Goal: Task Accomplishment & Management: Use online tool/utility

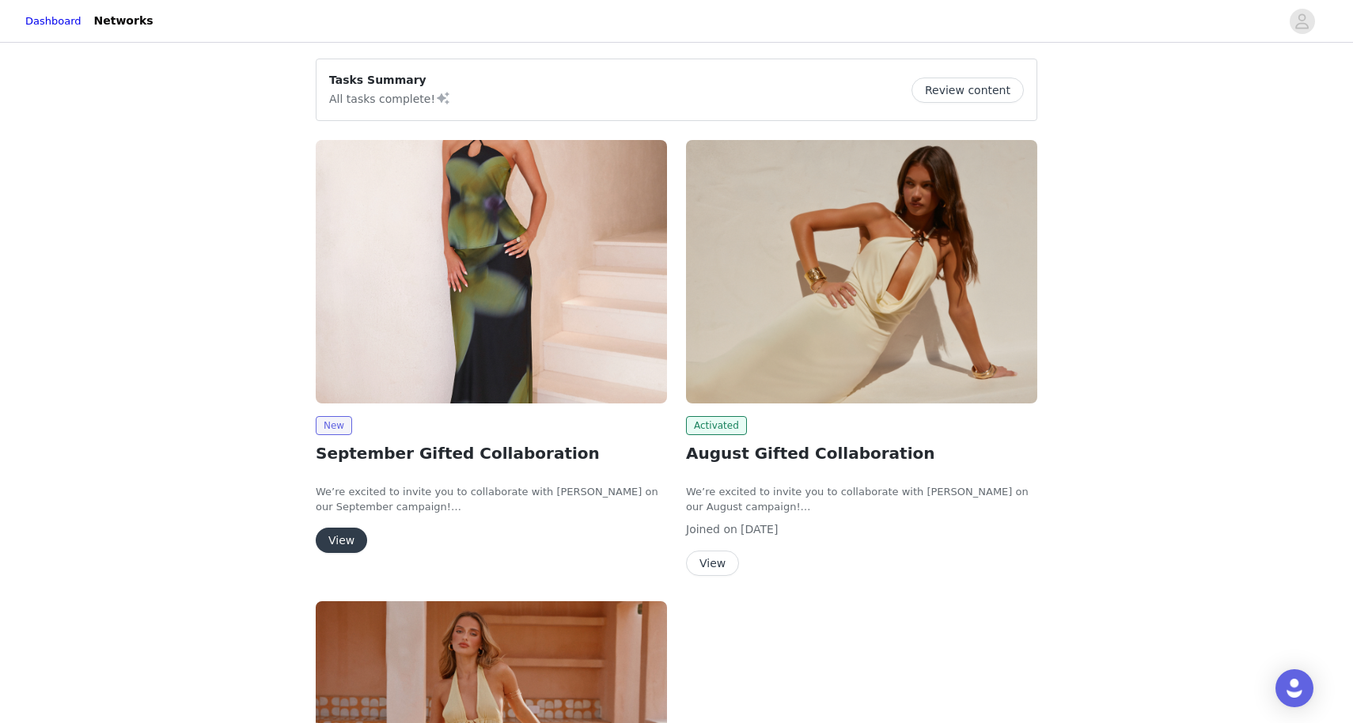
click at [570, 317] on img at bounding box center [491, 272] width 351 height 264
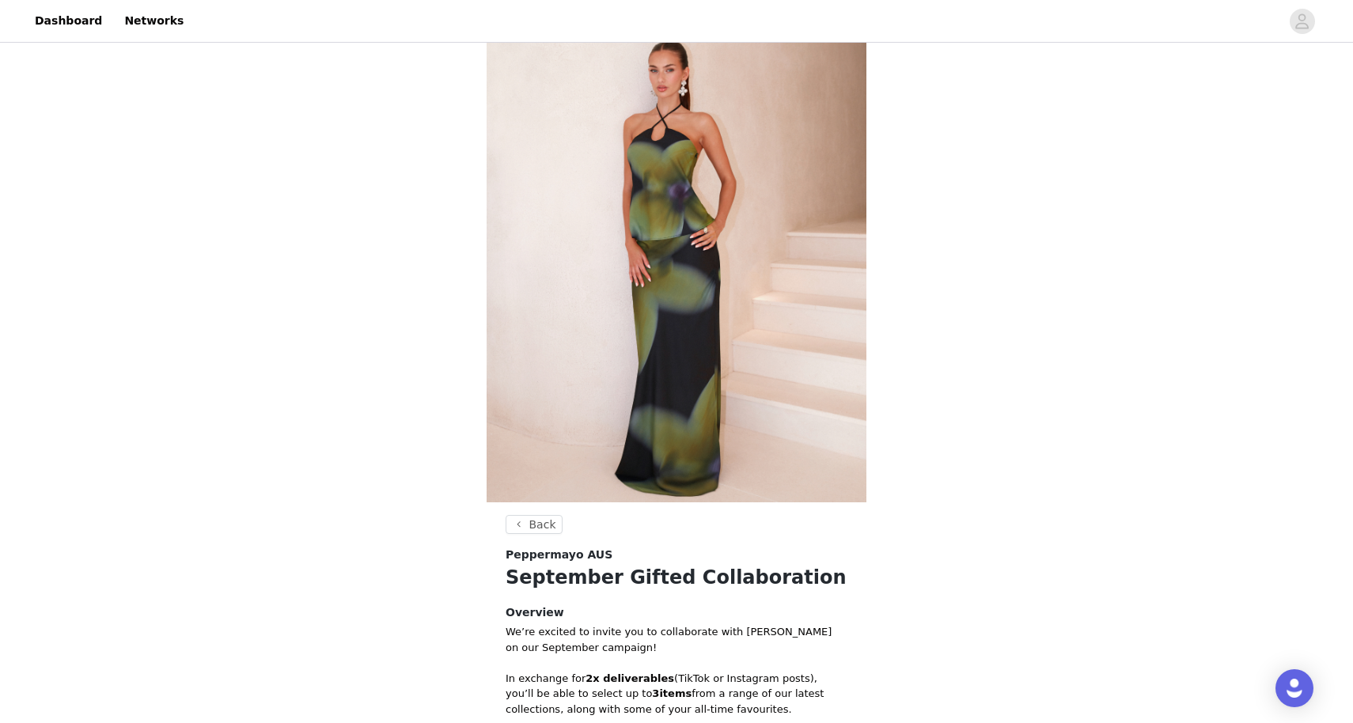
scroll to position [381, 0]
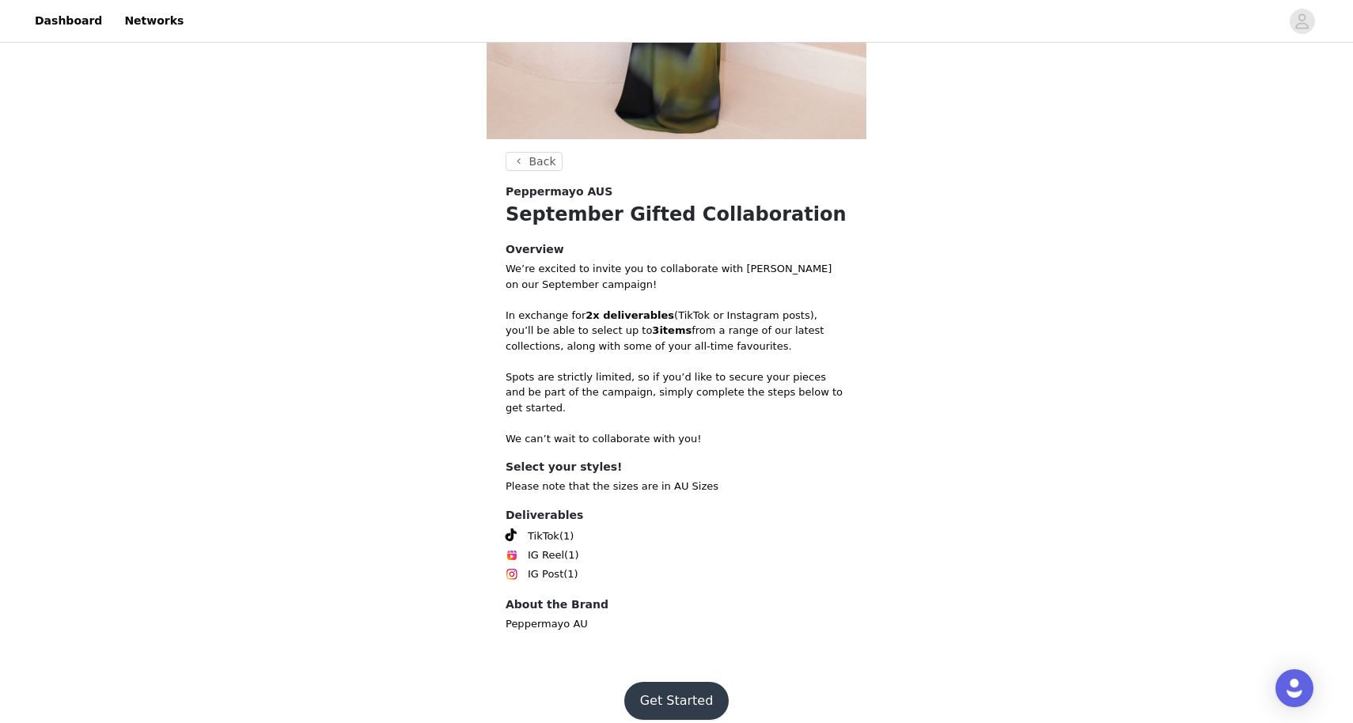
click at [669, 693] on button "Get Started" at bounding box center [676, 701] width 105 height 38
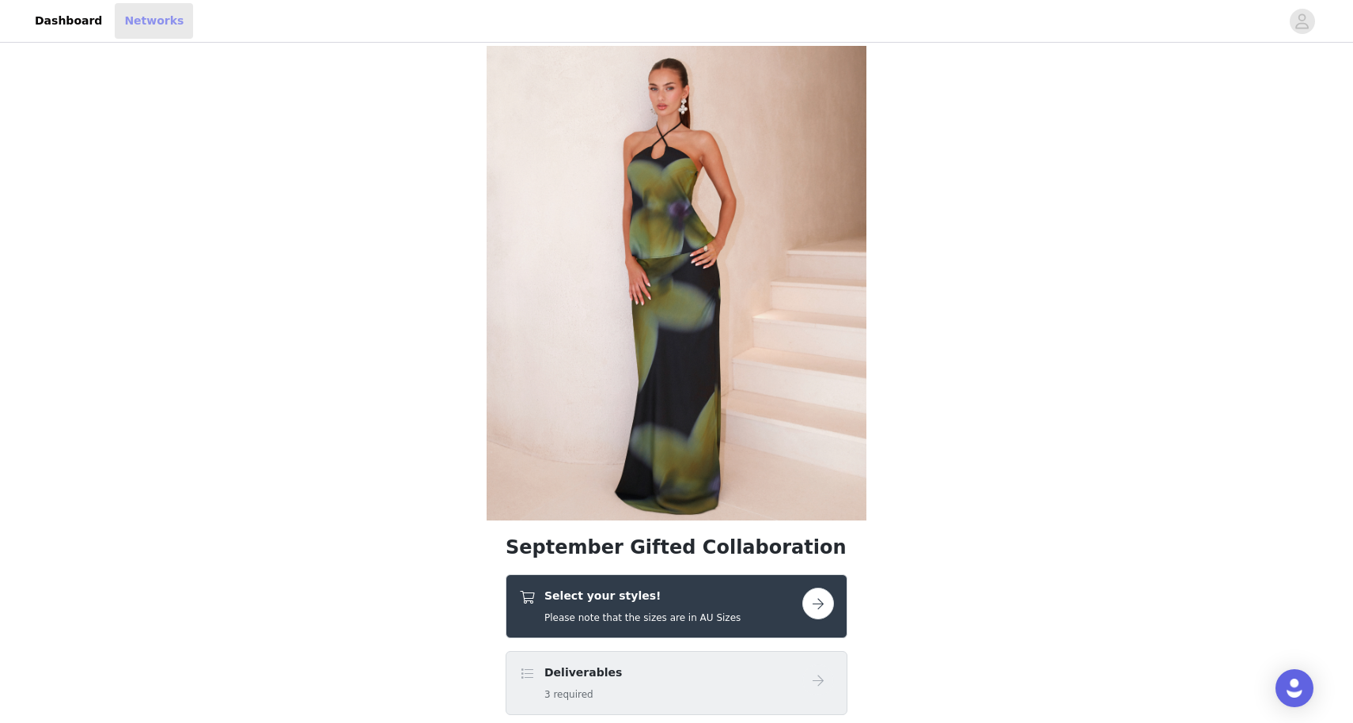
click at [124, 29] on link "Networks" at bounding box center [154, 21] width 78 height 36
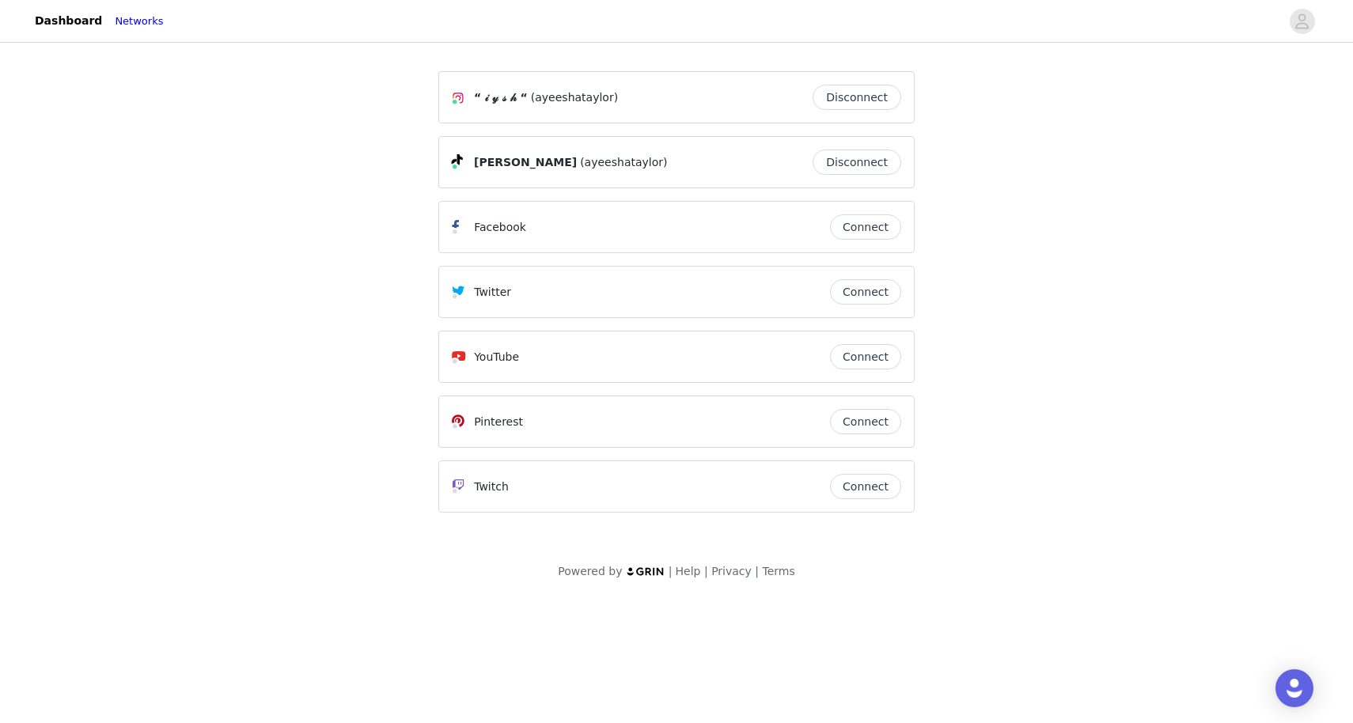
click at [577, 101] on span "(ayeeshataylor)" at bounding box center [574, 97] width 87 height 17
copy span "ayeeshataylor"
